Goal: Task Accomplishment & Management: Use online tool/utility

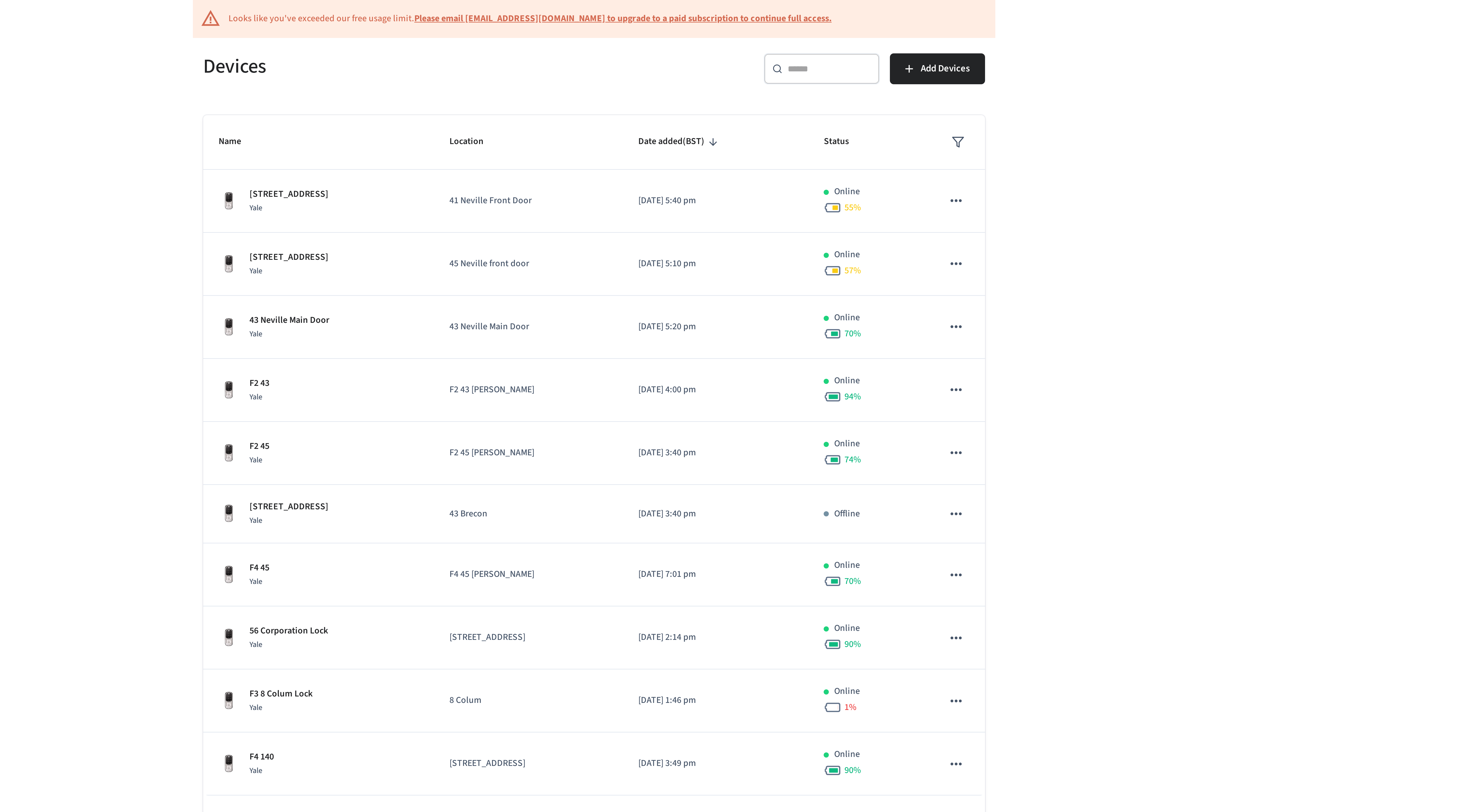
click at [807, 61] on div "​ ​" at bounding box center [809, 56] width 39 height 10
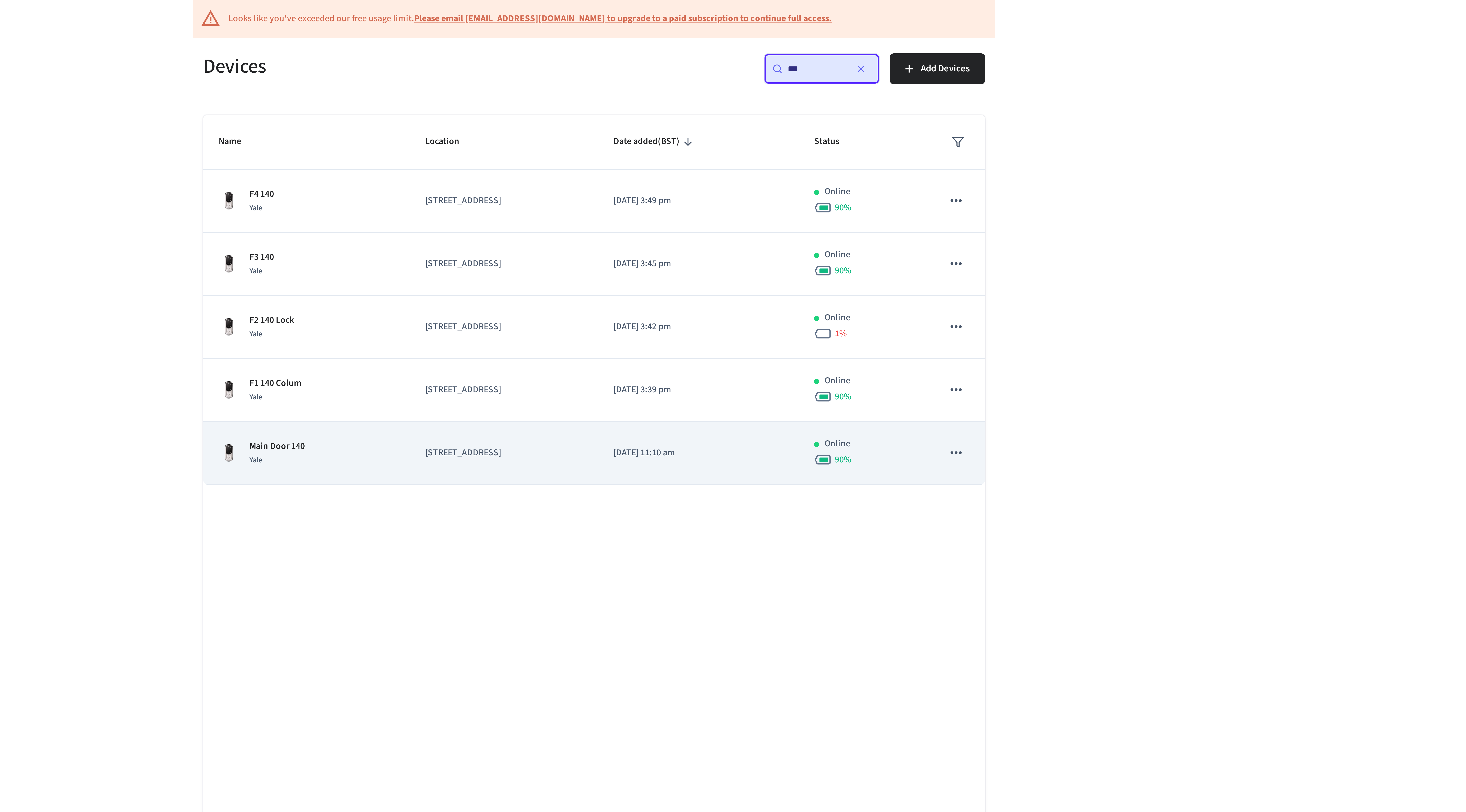
type input "***"
click at [645, 182] on div "Main Door 140 Yale" at bounding box center [637, 184] width 59 height 9
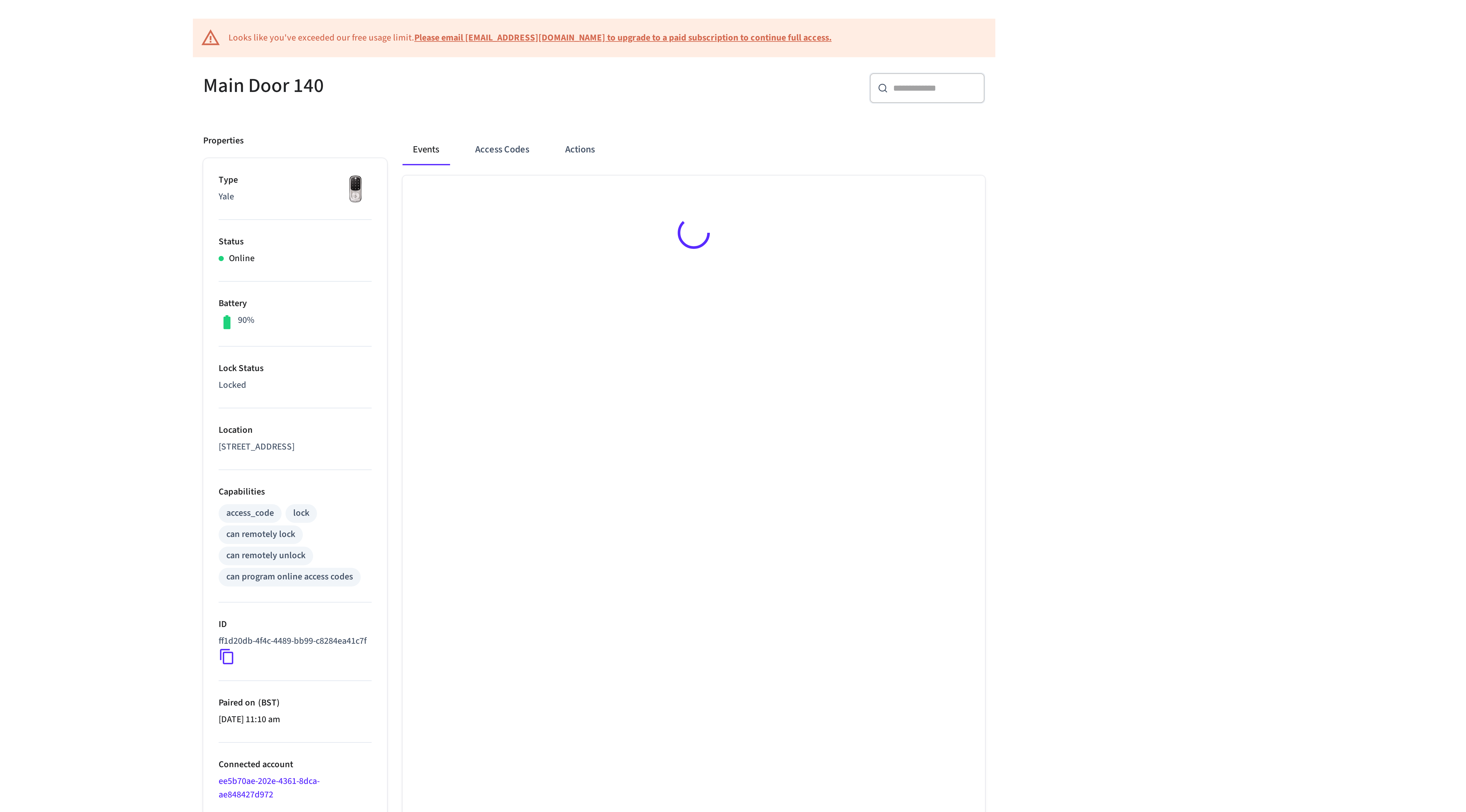
scroll to position [1, 0]
click at [695, 86] on button "Access Codes" at bounding box center [702, 85] width 25 height 10
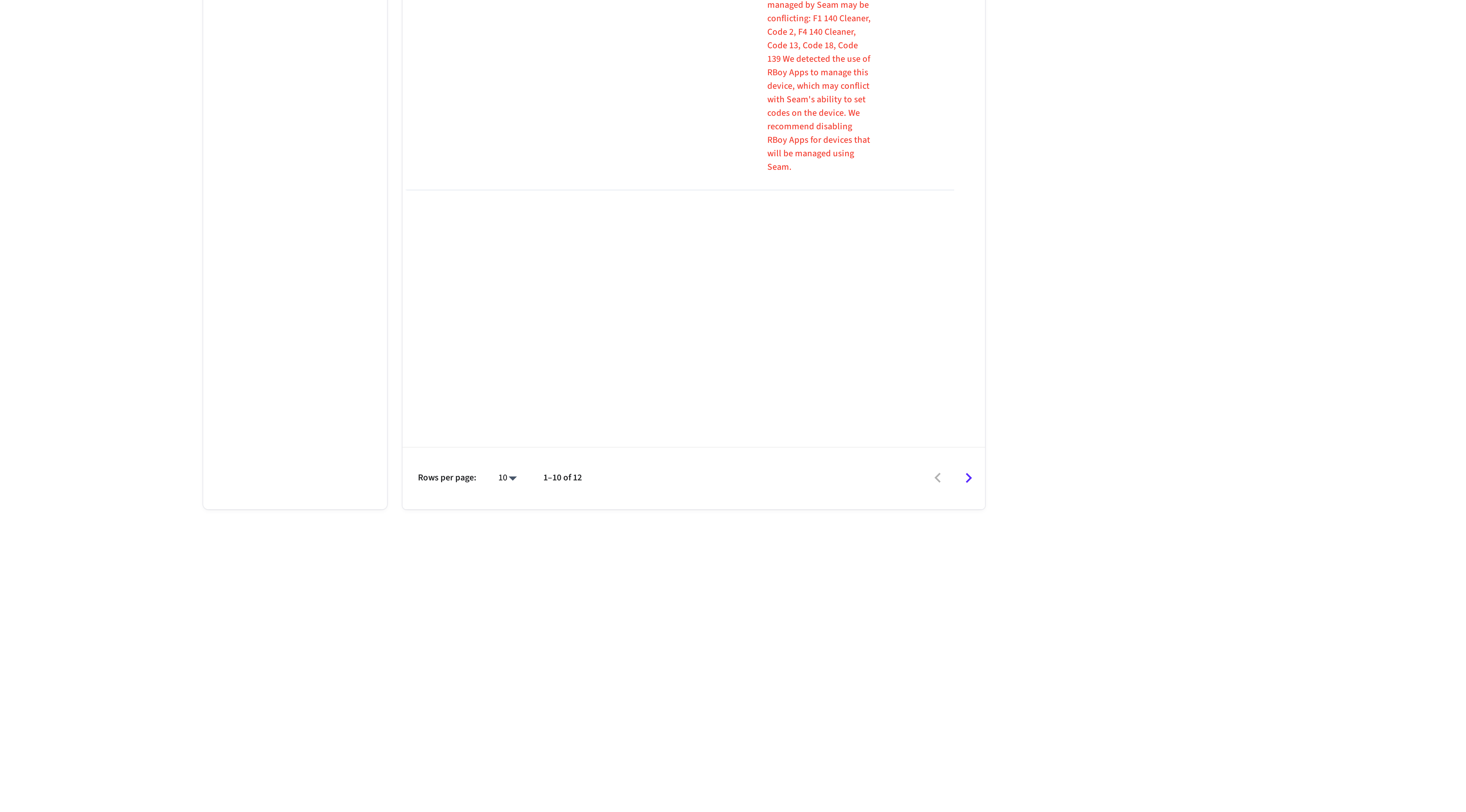
click at [856, 653] on icon "Go to next page" at bounding box center [858, 652] width 7 height 7
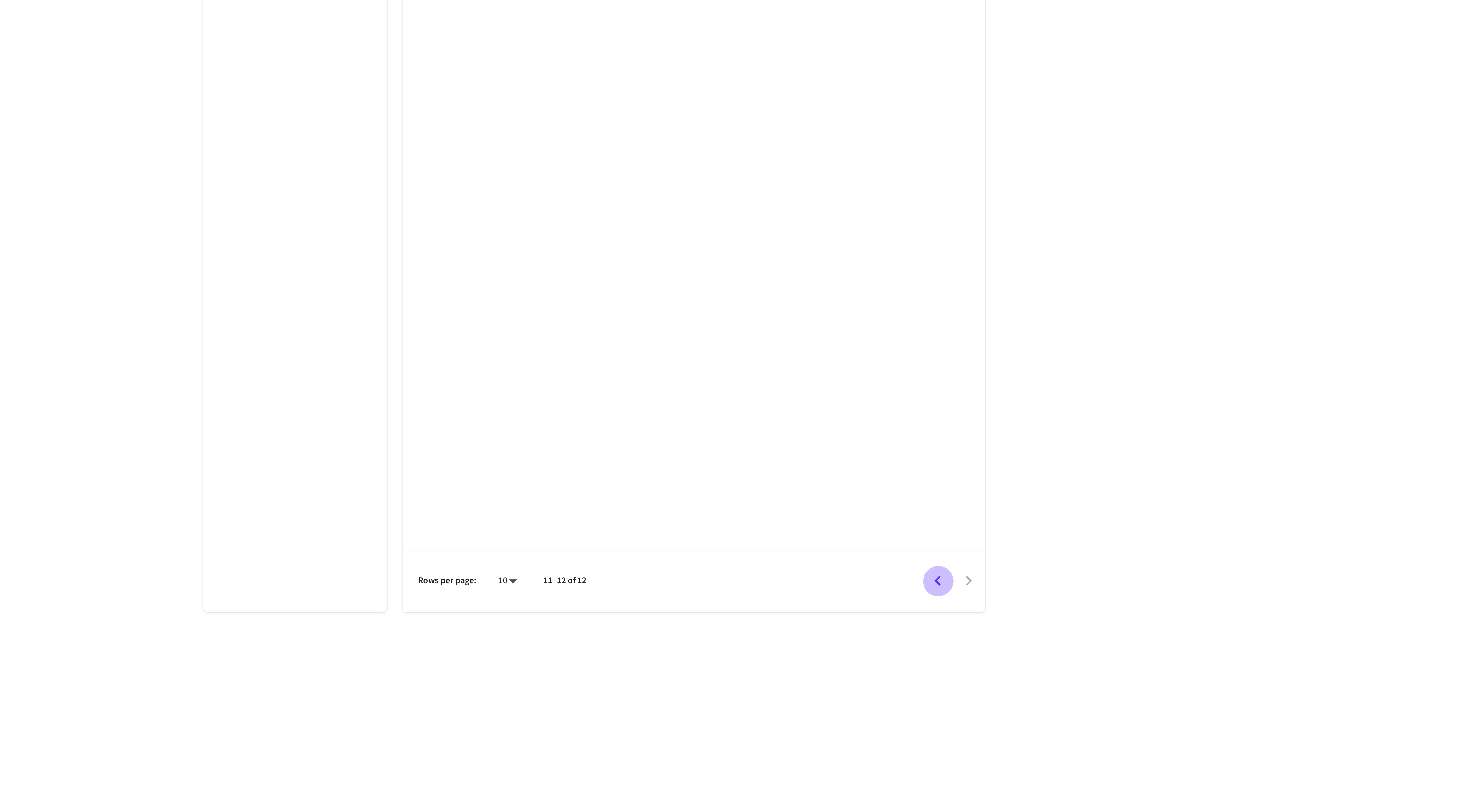
click at [847, 651] on icon "Go to previous page" at bounding box center [848, 651] width 2 height 3
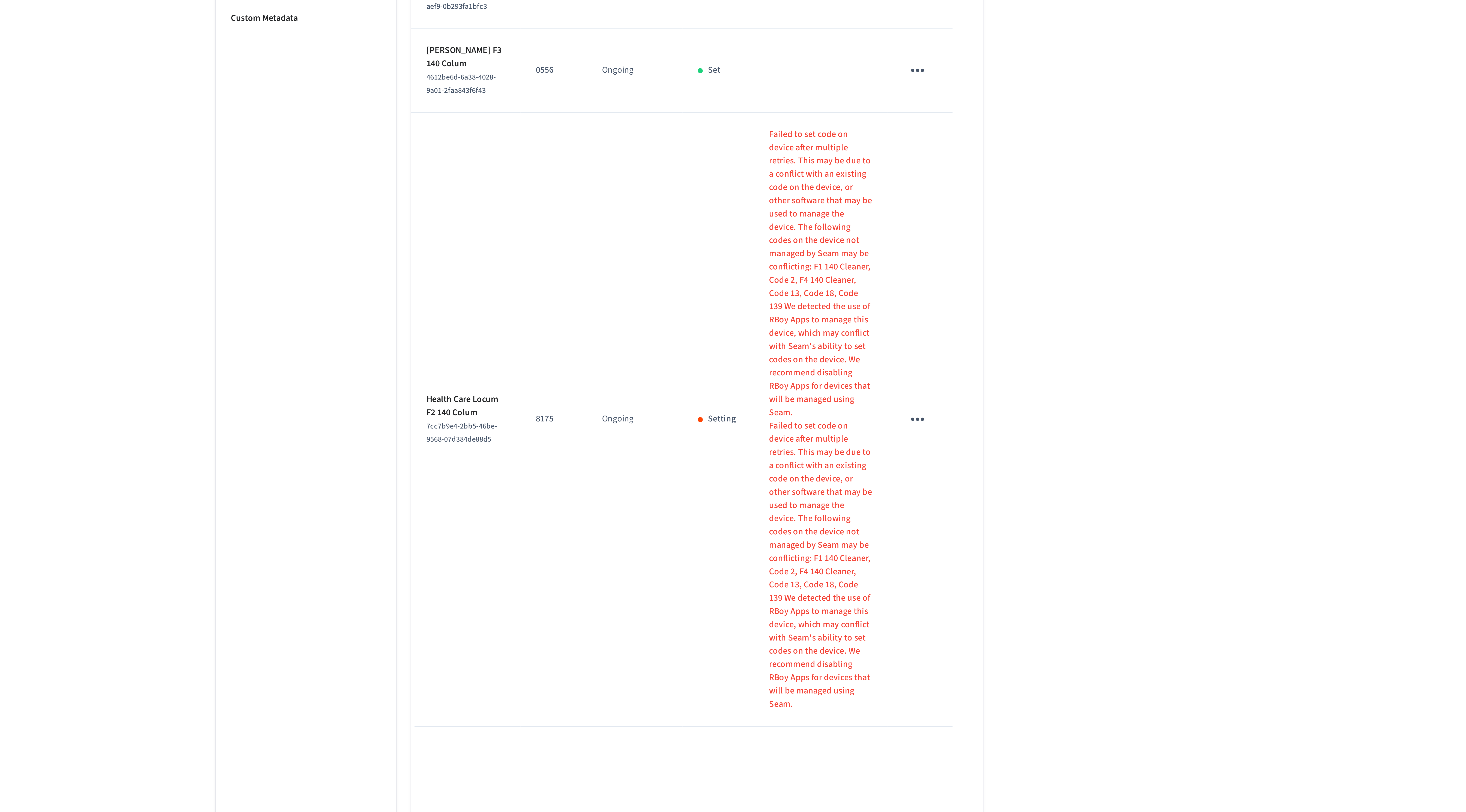
click at [806, 368] on p "Failed to set code on device after multiple retries. This may be due to a confl…" at bounding box center [808, 402] width 35 height 99
drag, startPoint x: 808, startPoint y: 365, endPoint x: 806, endPoint y: 378, distance: 13.2
click at [806, 379] on p "Failed to set code on device after multiple retries. This may be due to a confl…" at bounding box center [808, 402] width 35 height 99
click at [802, 378] on p "Failed to set code on device after multiple retries. This may be due to a confl…" at bounding box center [808, 402] width 35 height 99
drag, startPoint x: 807, startPoint y: 398, endPoint x: 808, endPoint y: 372, distance: 26.0
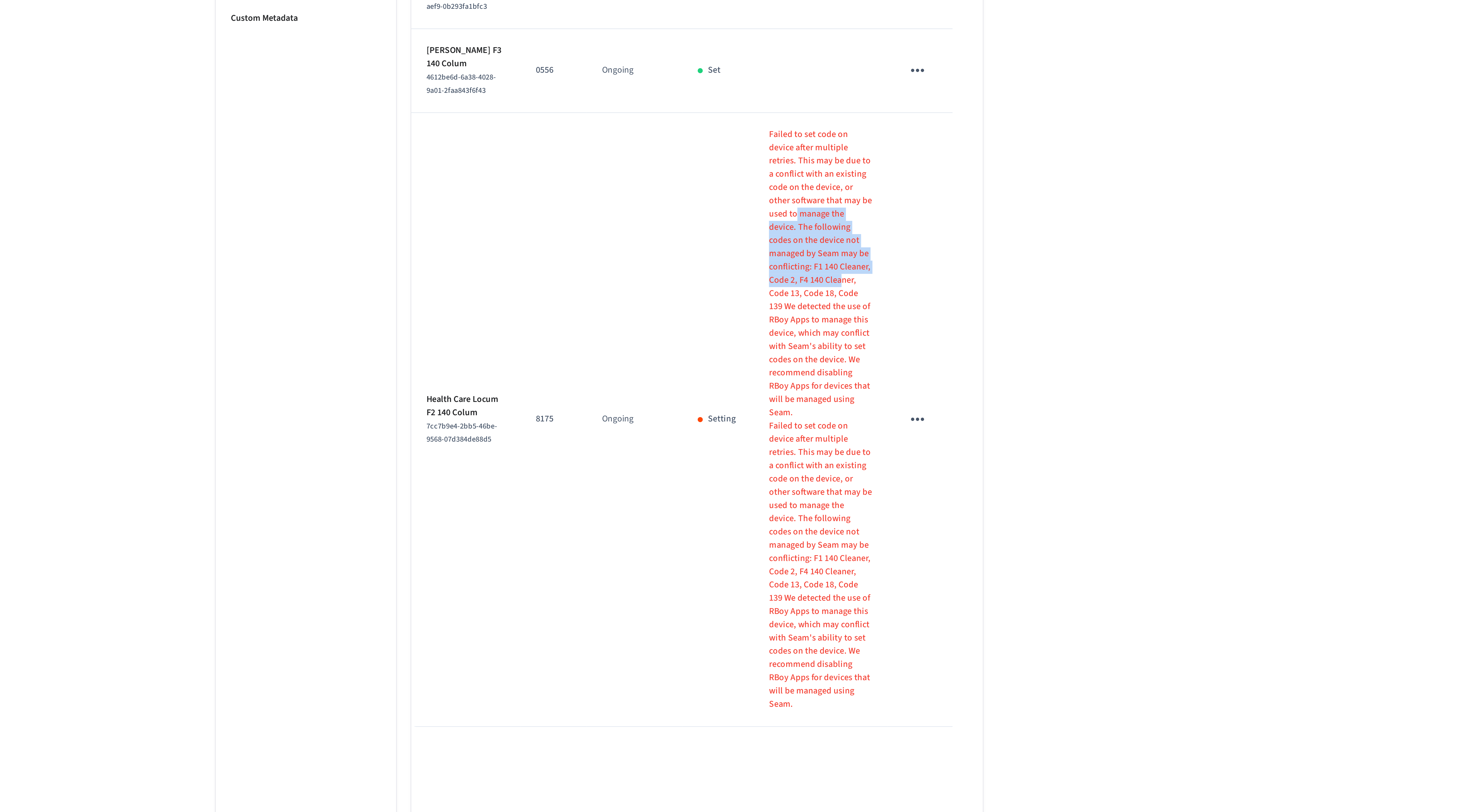
click at [808, 372] on p "Failed to set code on device after multiple retries. This may be due to a confl…" at bounding box center [808, 402] width 35 height 99
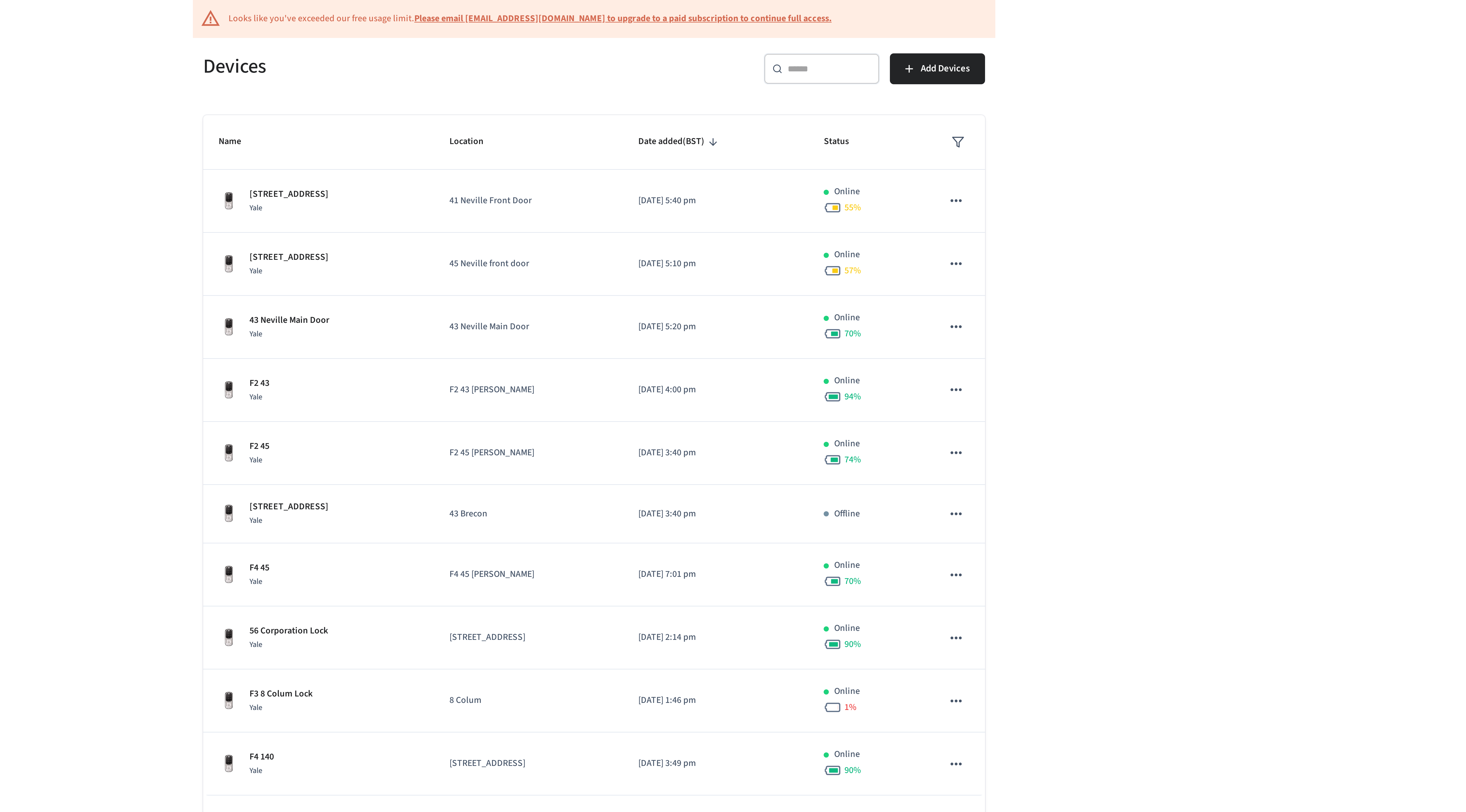
click at [810, 57] on input "text" at bounding box center [811, 56] width 28 height 5
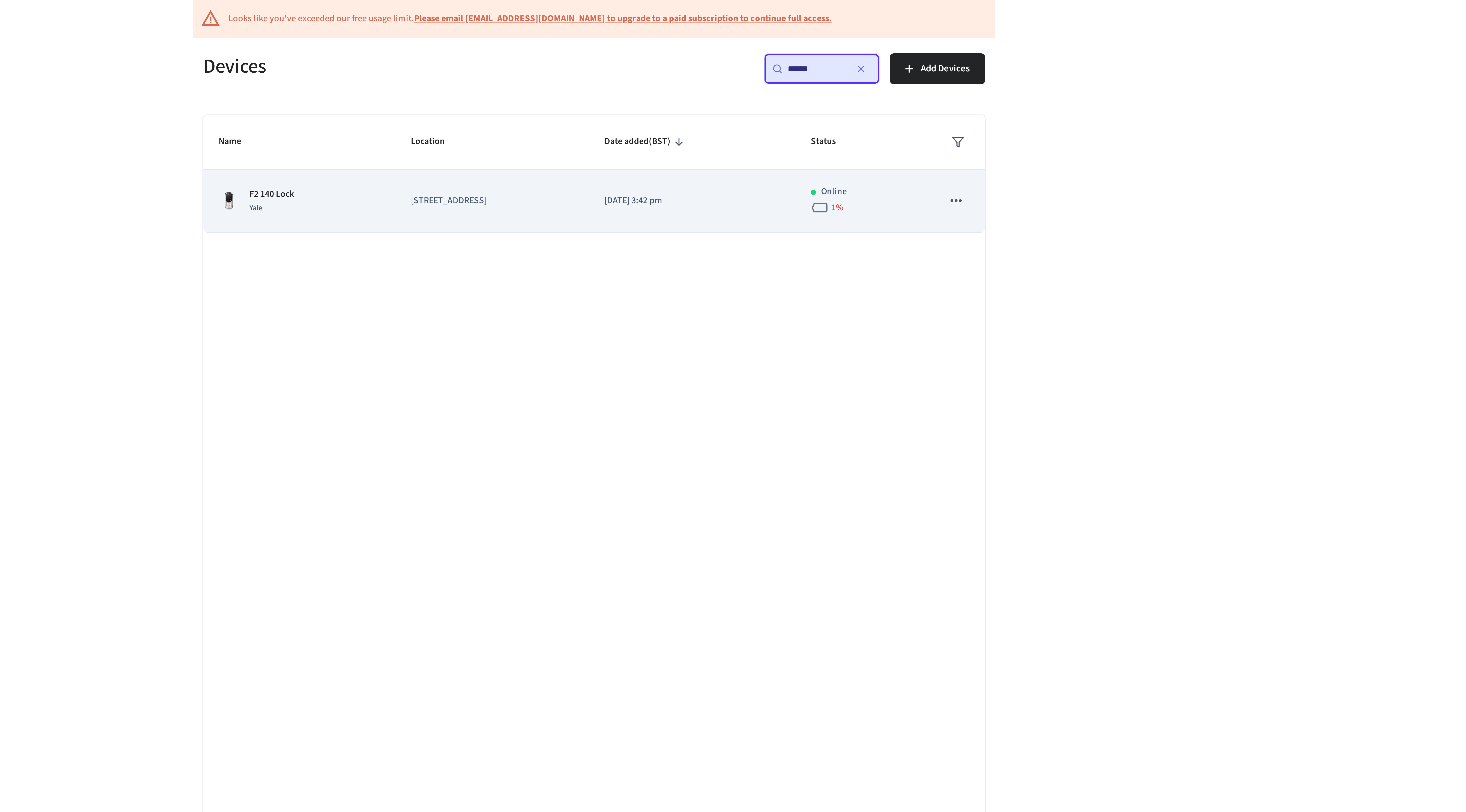
type input "******"
click at [652, 104] on div "F2 140 Lock Yale" at bounding box center [635, 100] width 54 height 9
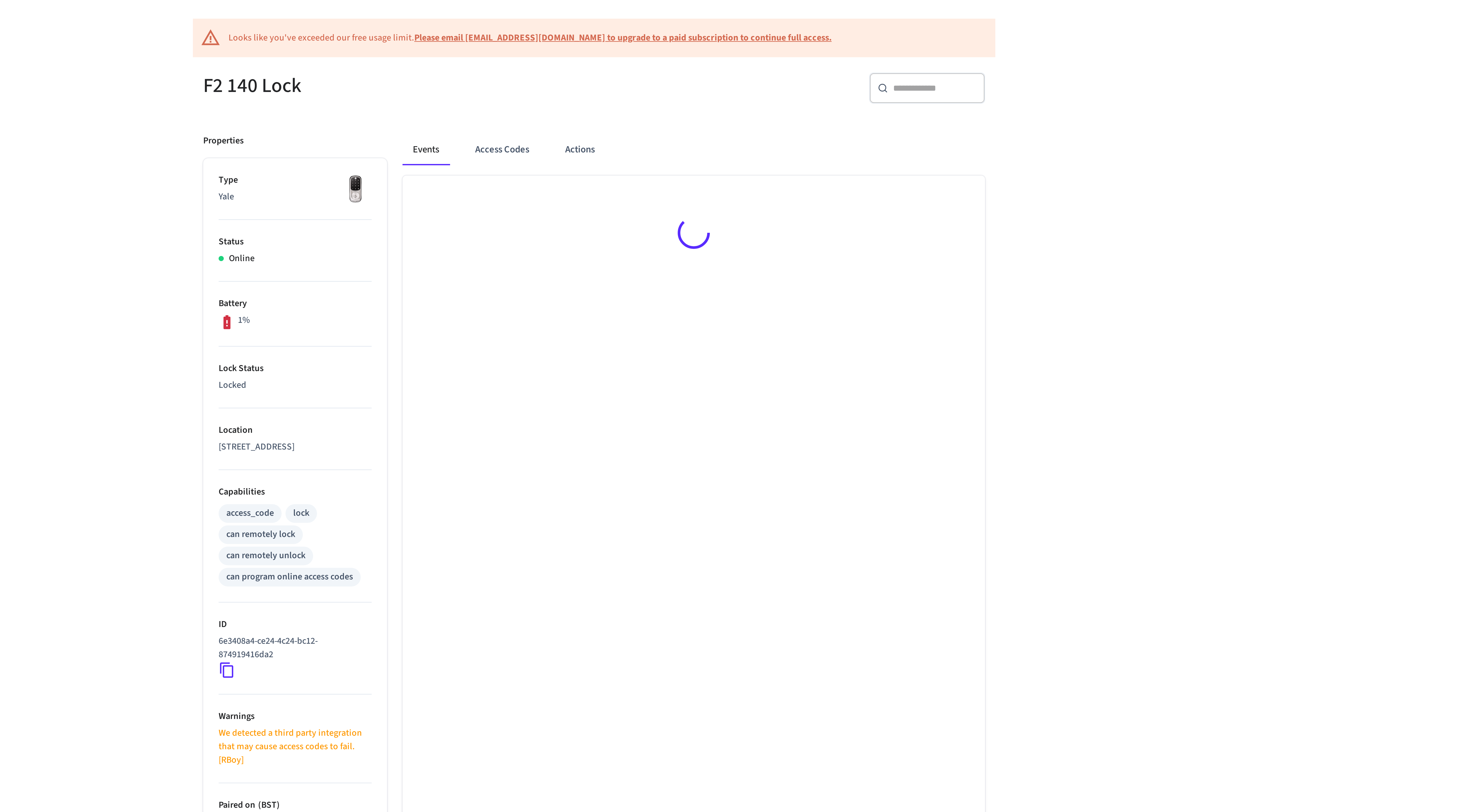
scroll to position [1, 0]
click at [701, 86] on button "Access Codes" at bounding box center [702, 85] width 25 height 10
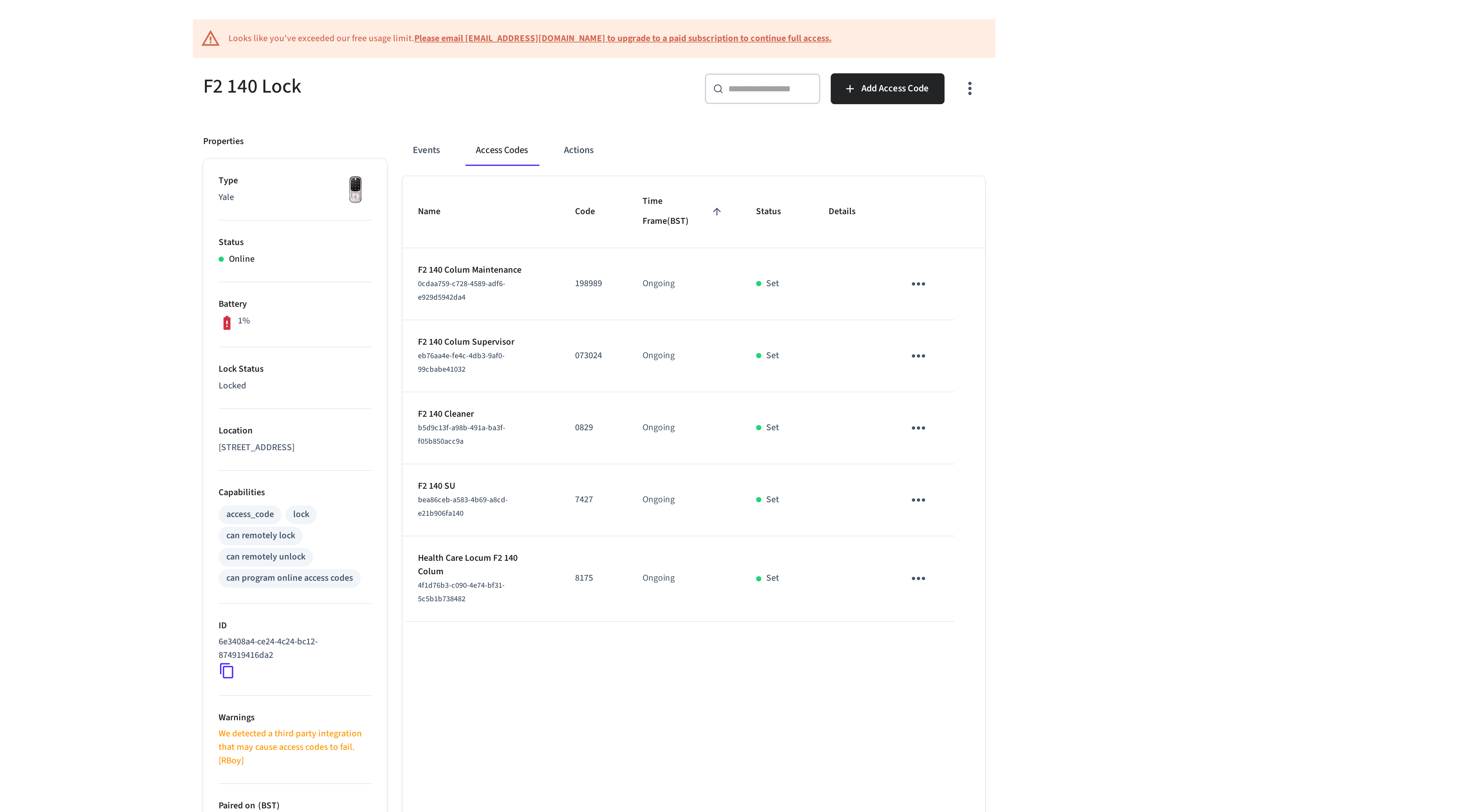
click at [731, 228] on p "8175" at bounding box center [732, 228] width 12 height 5
copy p "8175"
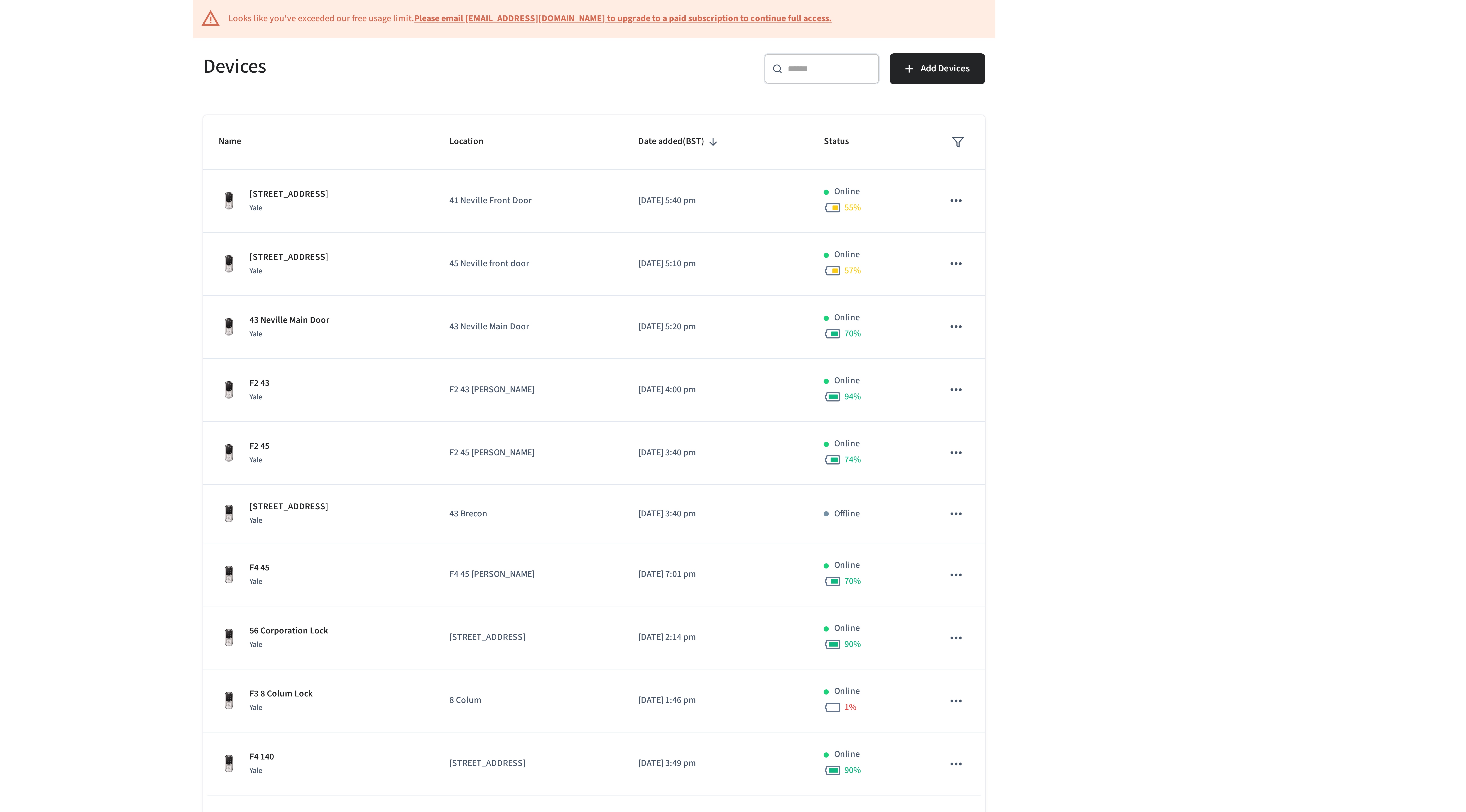
click at [799, 57] on input "text" at bounding box center [811, 56] width 28 height 5
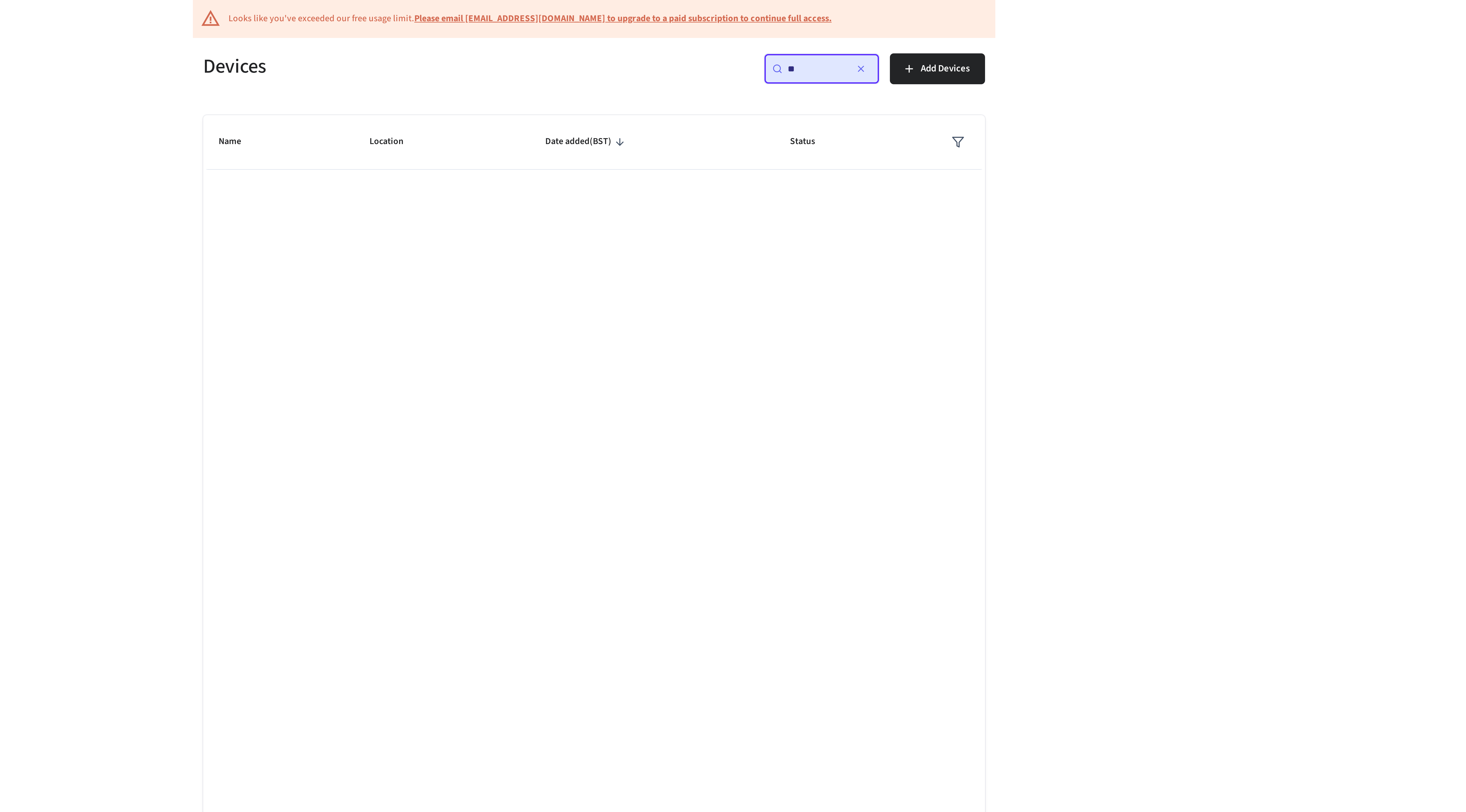
type input "*"
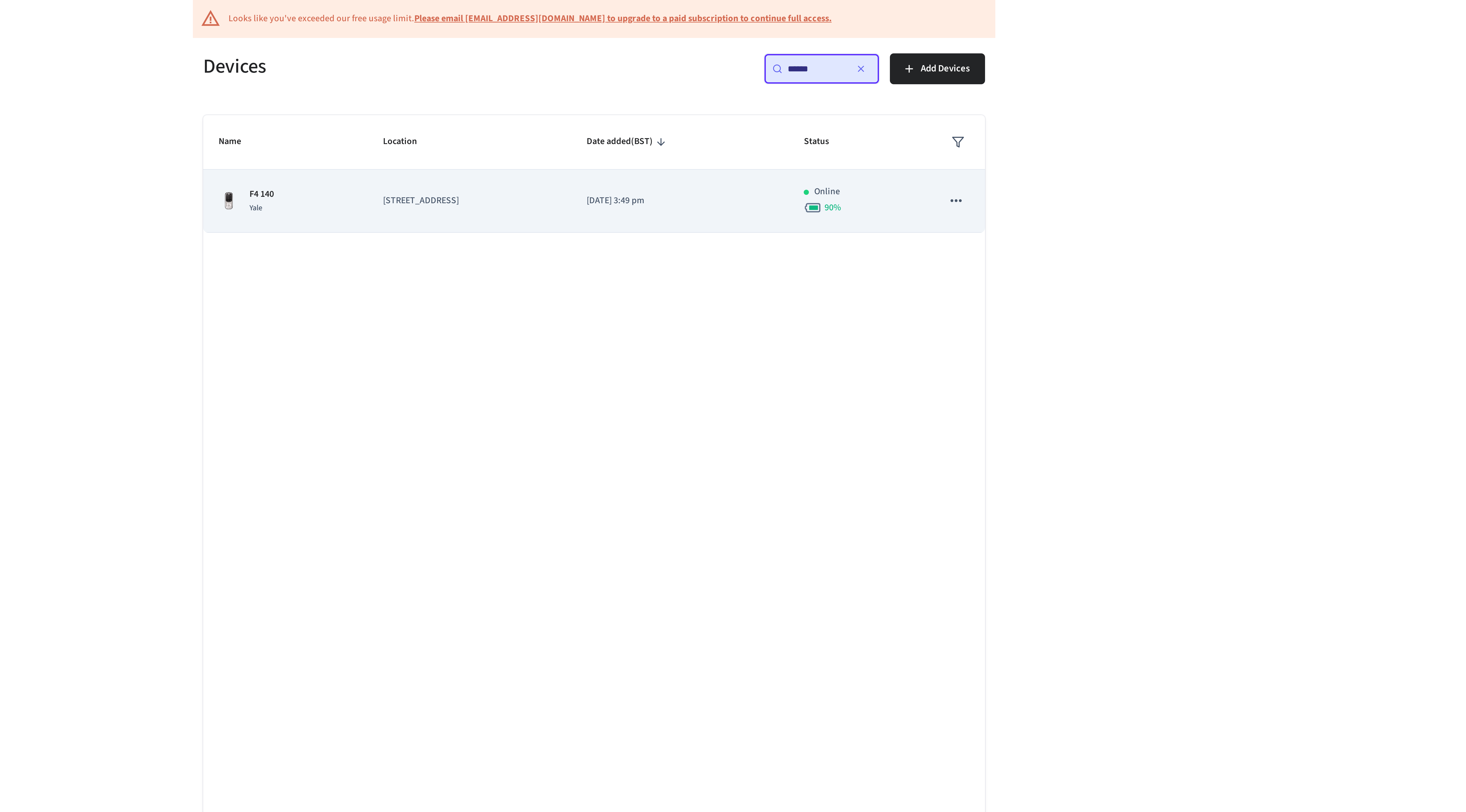
type input "******"
click at [700, 100] on p "[STREET_ADDRESS]" at bounding box center [691, 100] width 57 height 5
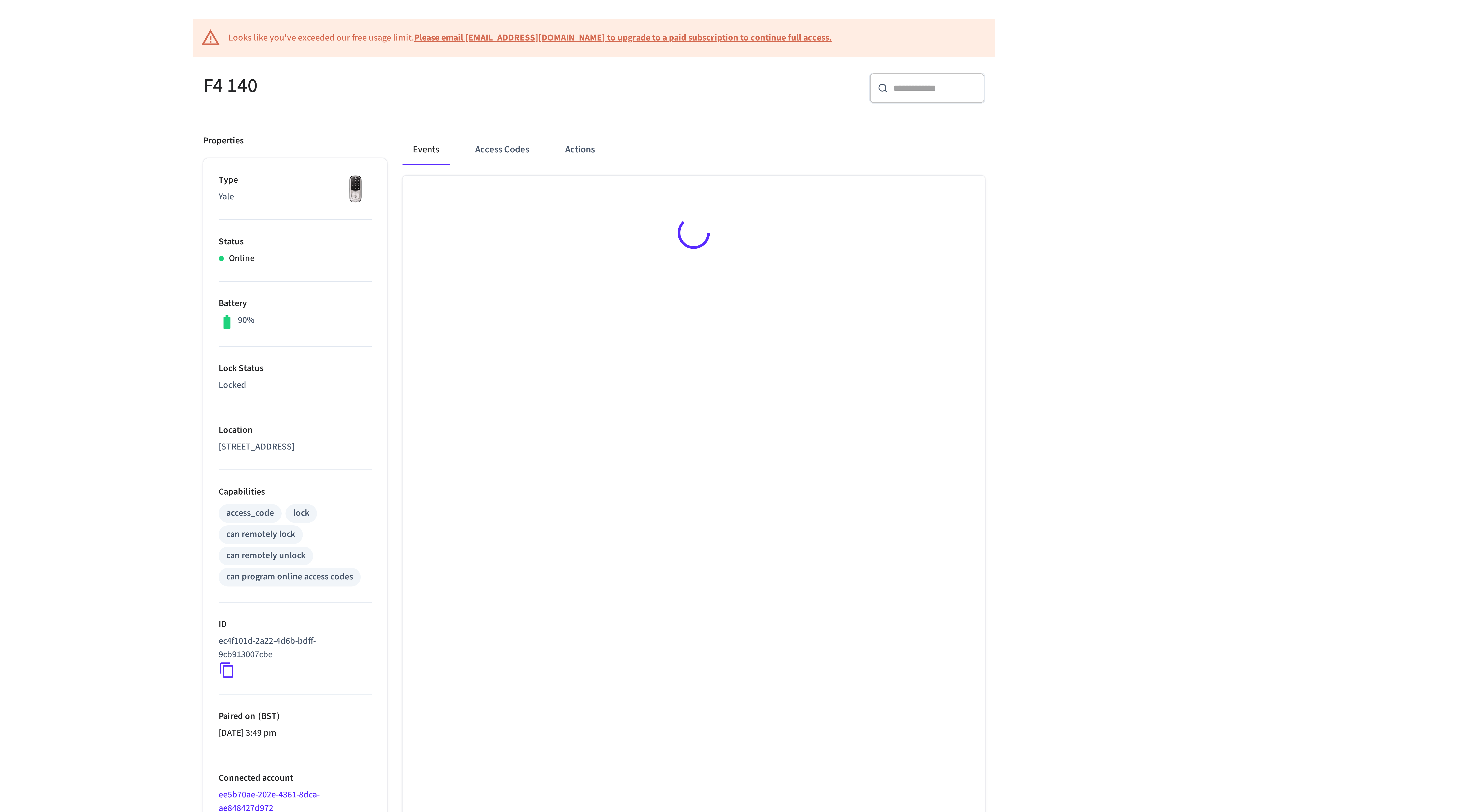
scroll to position [1, 0]
click at [701, 87] on button "Access Codes" at bounding box center [702, 85] width 25 height 10
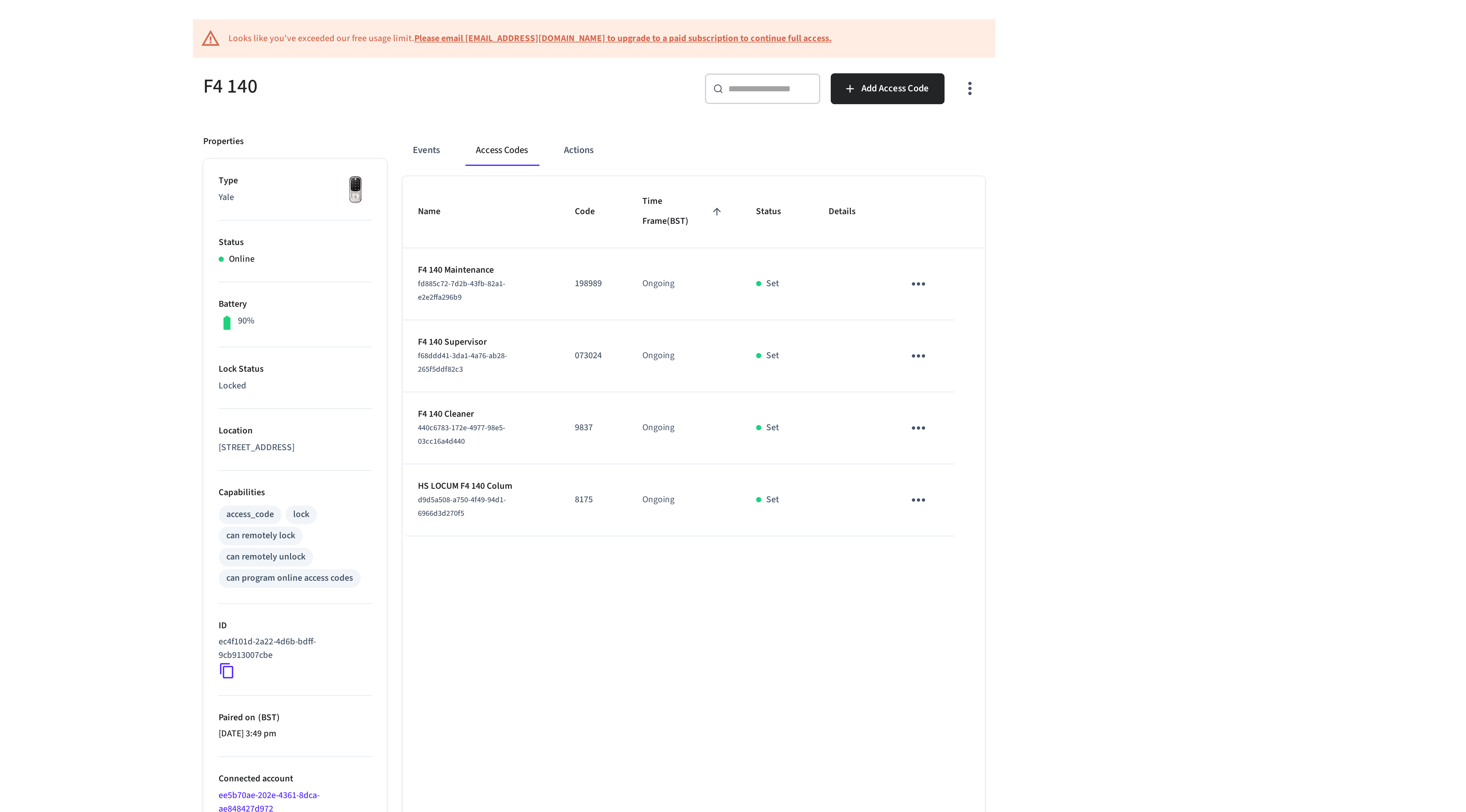
click at [814, 250] on div "Name Code Time Frame (BST) Status Details F4 140 Maintenance fd885c72-7d2b-43fb…" at bounding box center [766, 377] width 194 height 568
